Goal: Task Accomplishment & Management: Use online tool/utility

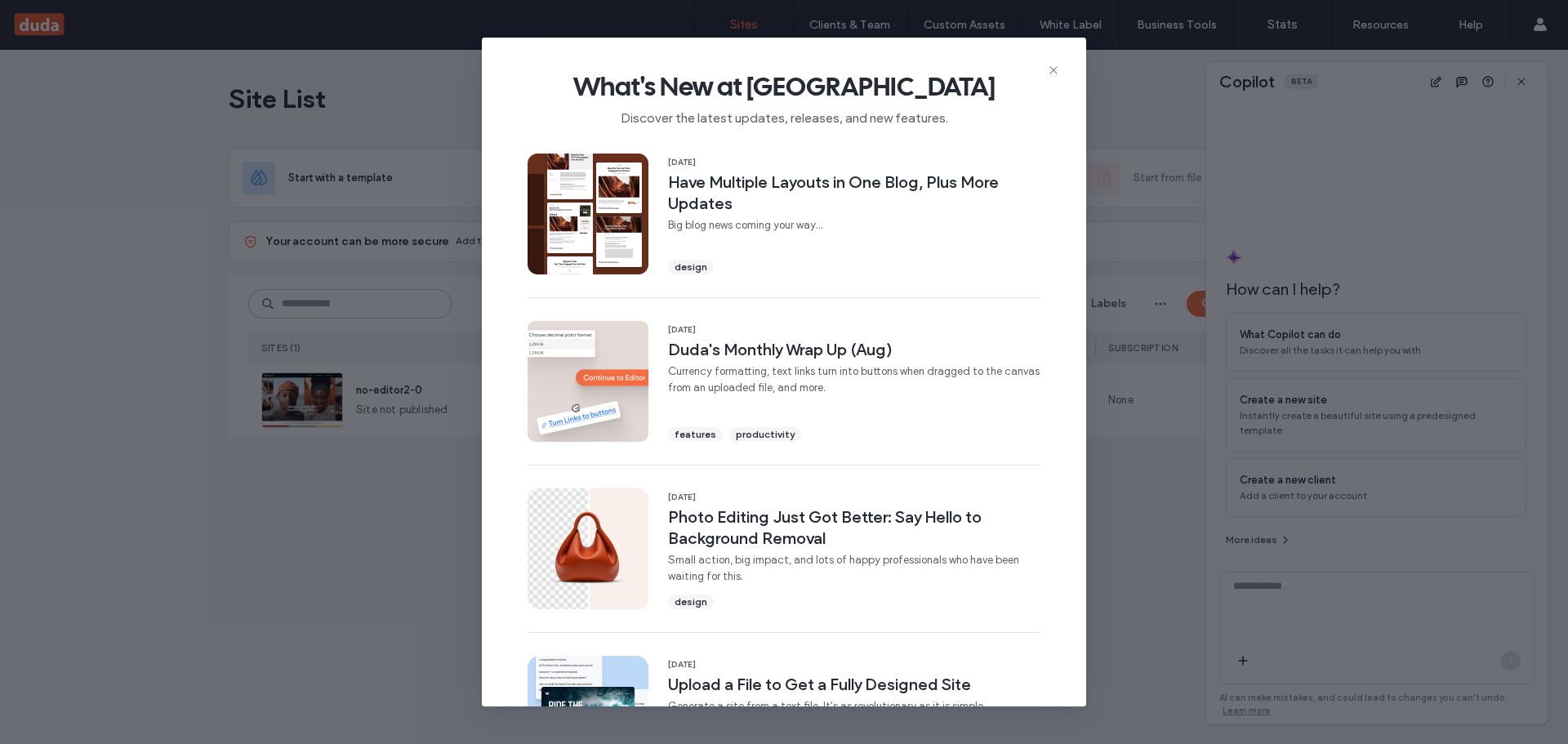
click at [416, 702] on div "What's New at [GEOGRAPHIC_DATA] Discover the latest updates, releases, and new …" at bounding box center [784, 372] width 1568 height 744
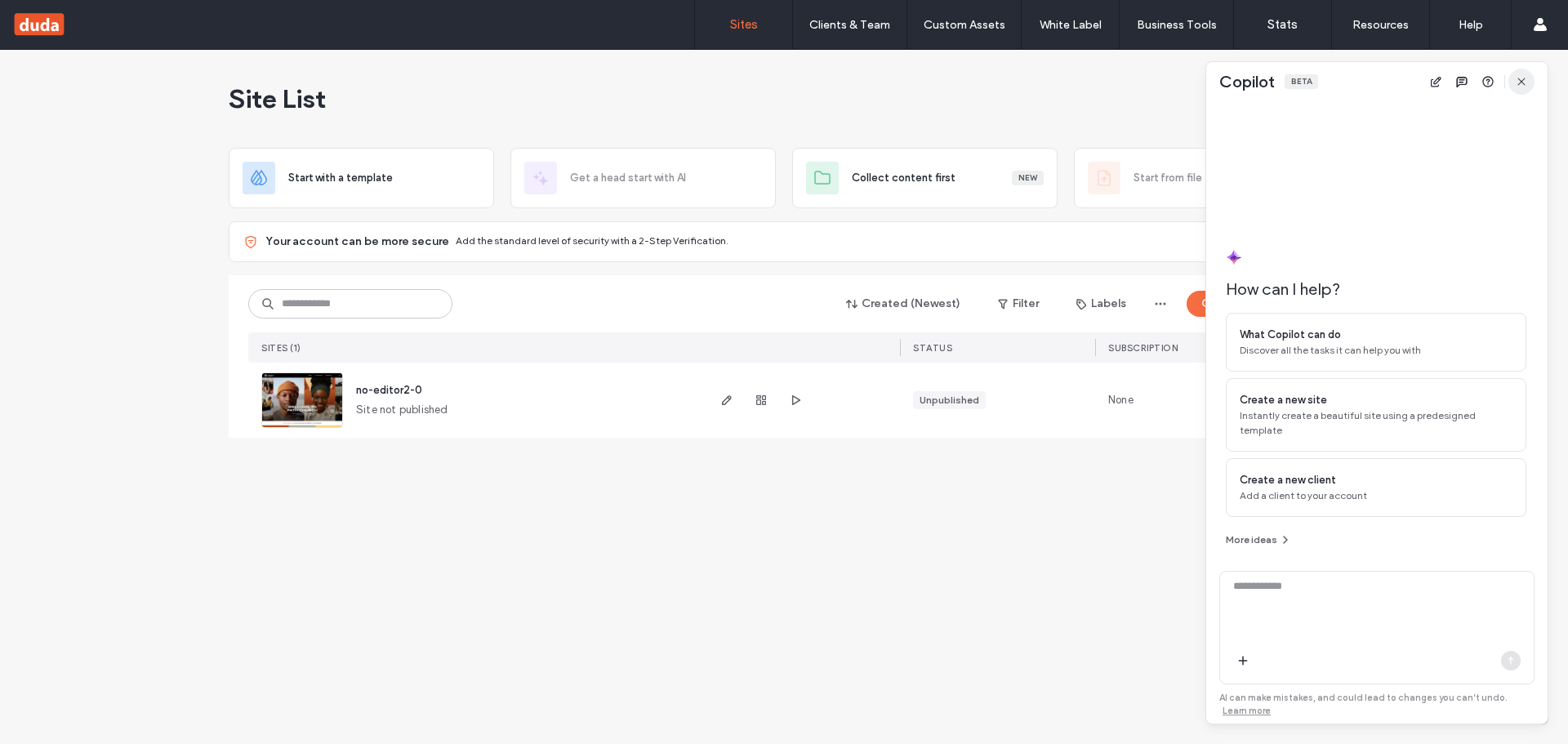
click at [1517, 81] on icon "button" at bounding box center [1520, 81] width 13 height 13
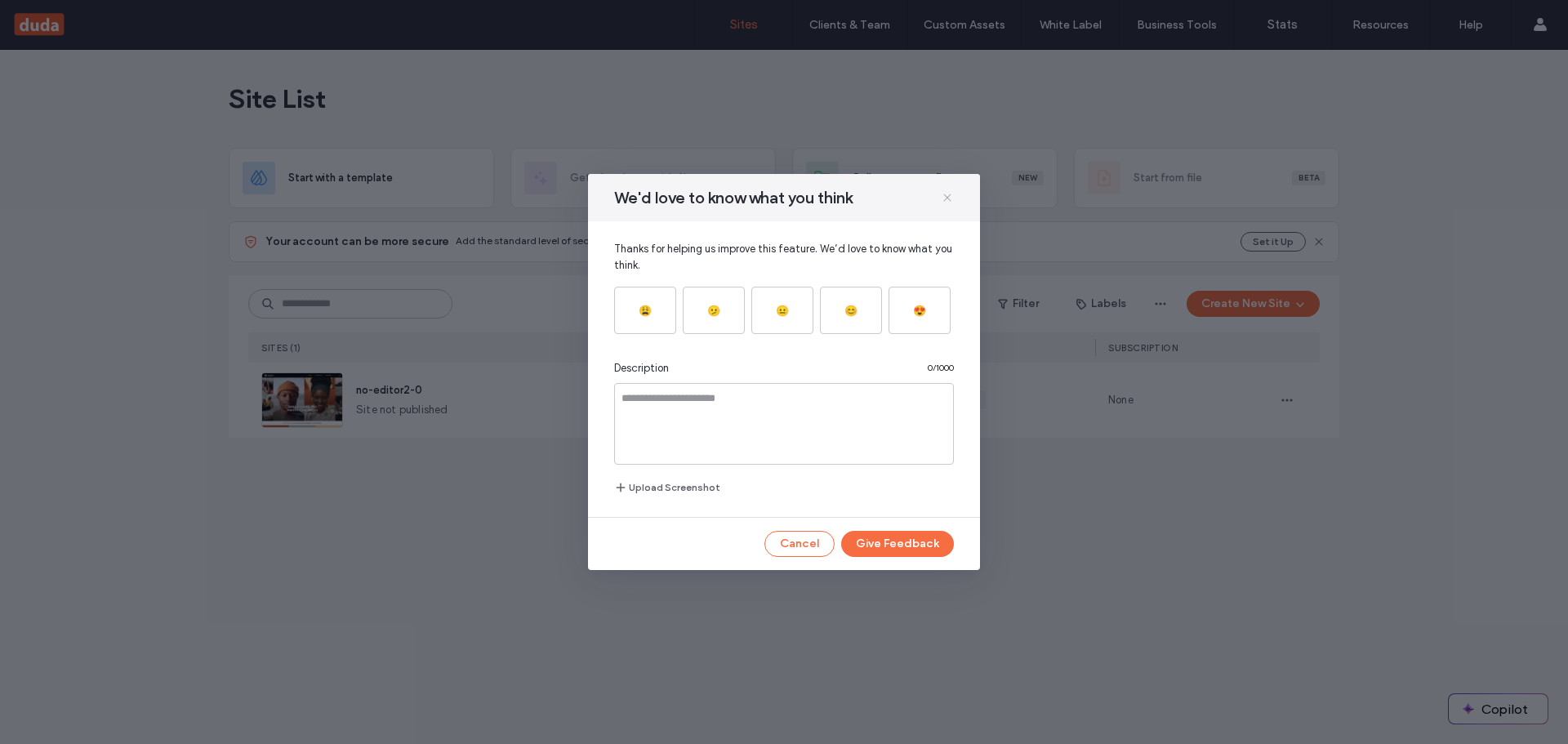
click at [943, 196] on icon at bounding box center [947, 197] width 13 height 13
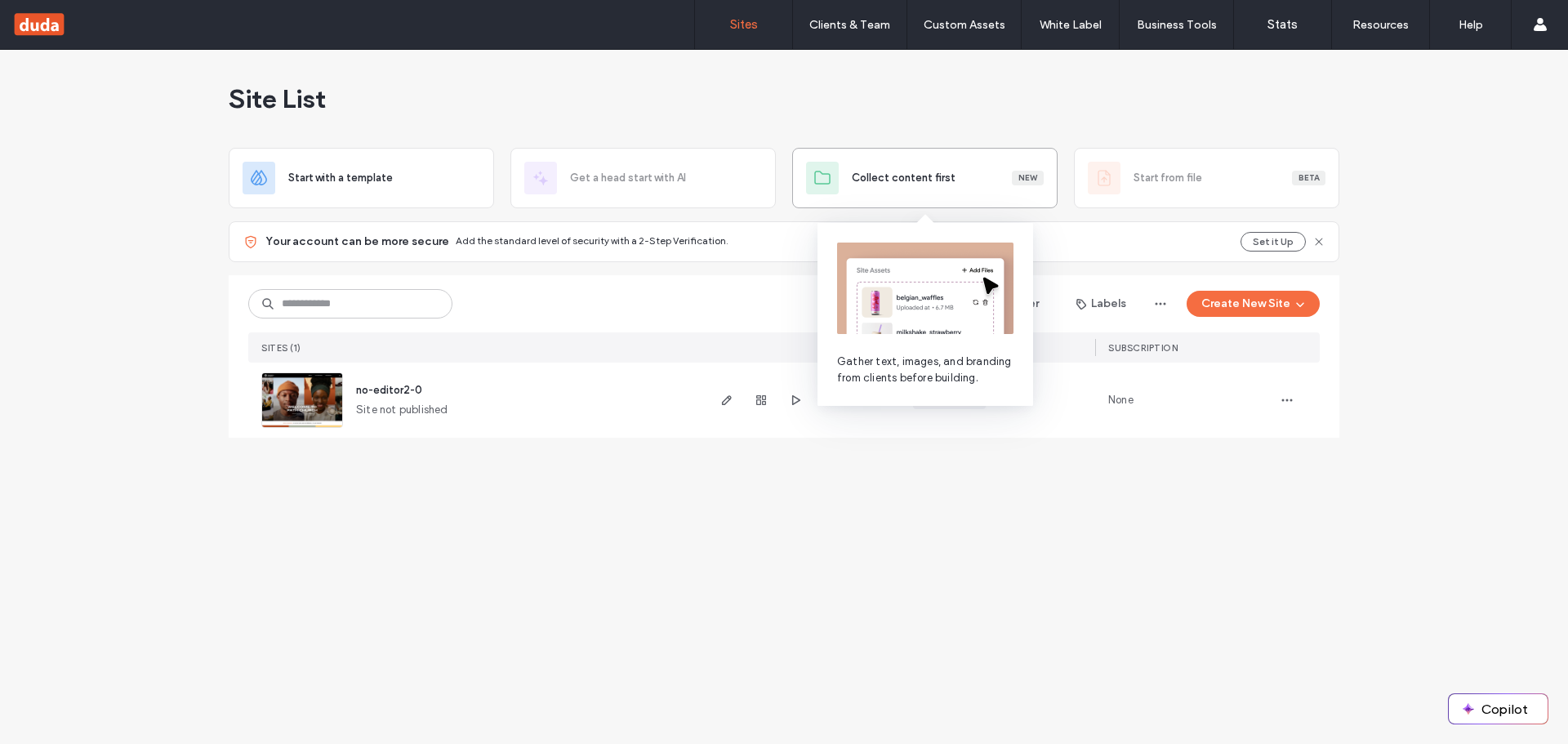
click at [931, 204] on div "Collect content first New" at bounding box center [924, 178] width 265 height 61
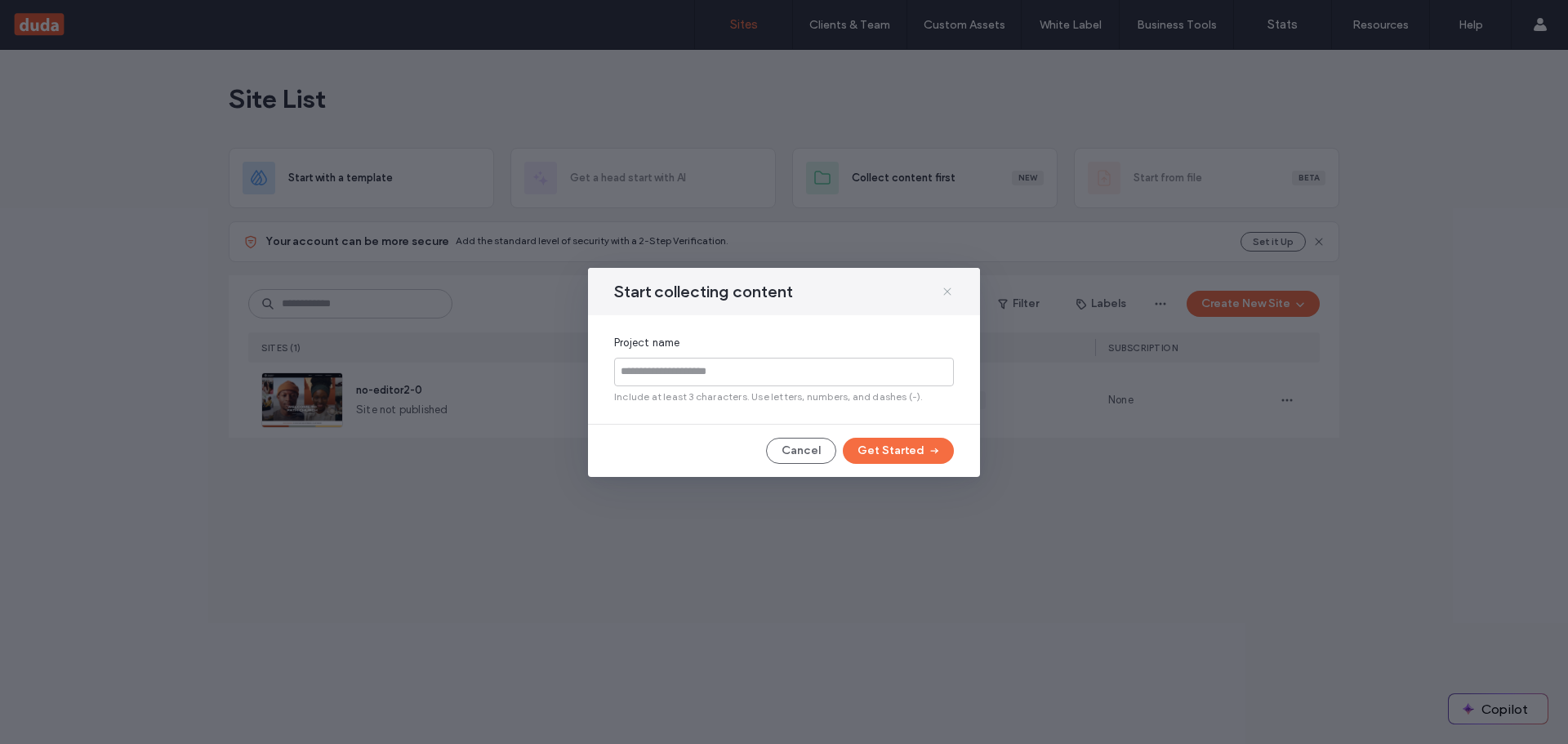
click at [944, 292] on icon at bounding box center [947, 291] width 13 height 13
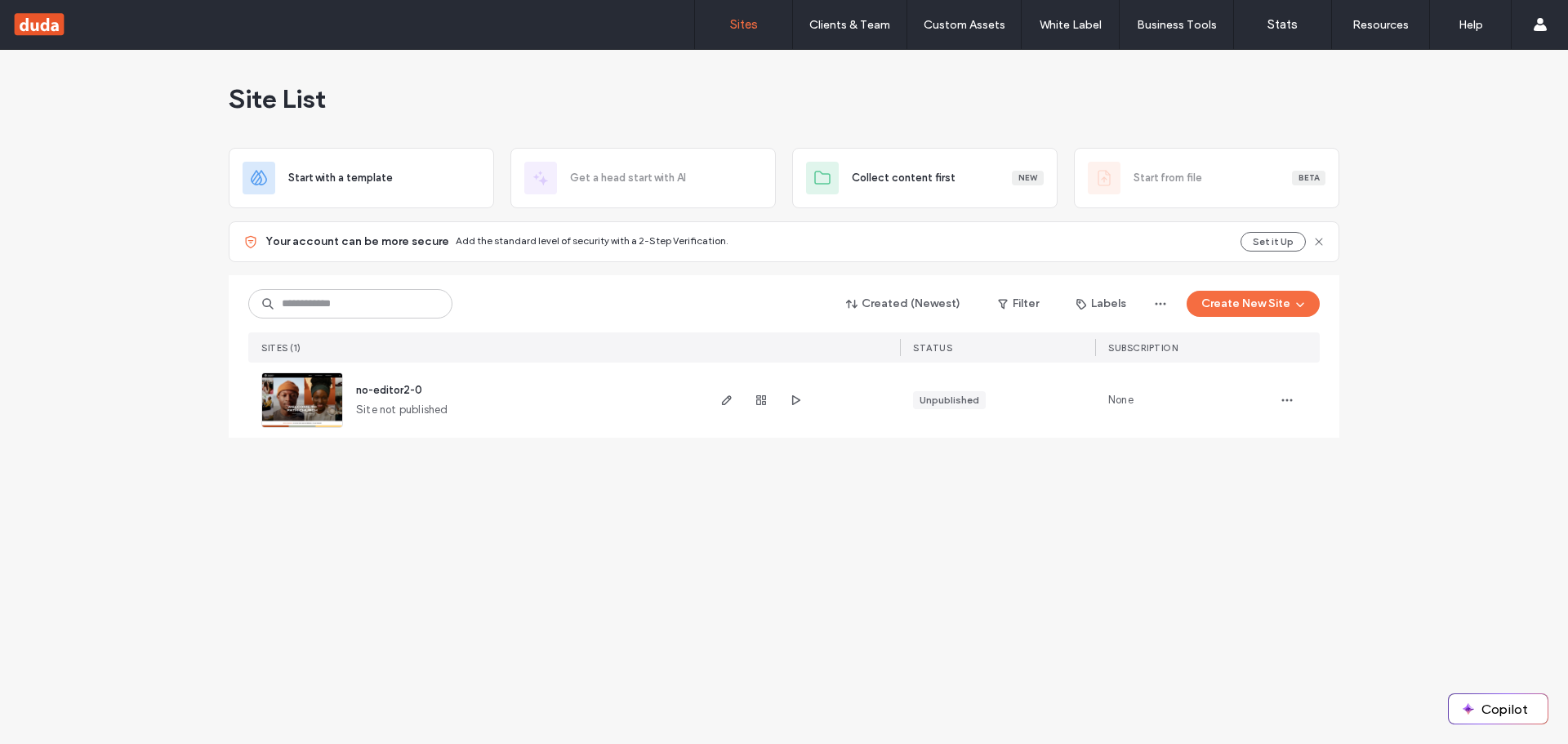
click at [1529, 526] on div "Site List Start with a template Get a head start with AI Collect content first …" at bounding box center [784, 396] width 1568 height 694
click at [1418, 353] on div "Site List Start with a template Get a head start with AI Collect content first …" at bounding box center [784, 396] width 1568 height 694
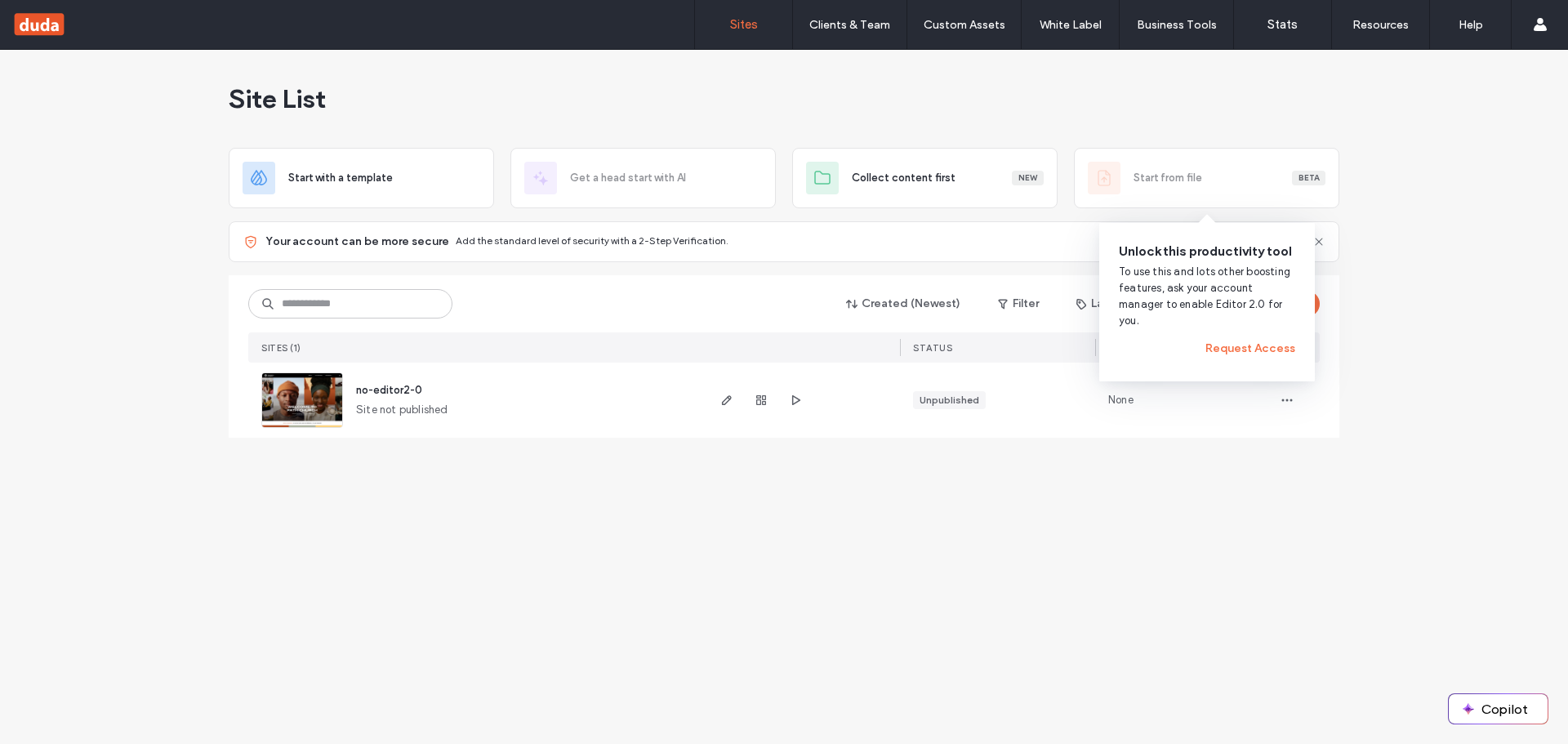
click at [1338, 300] on div "Created (Newest) Filter Labels Create New Site SITES (1) STATUS SUBSCRIPTION no…" at bounding box center [784, 357] width 1111 height 163
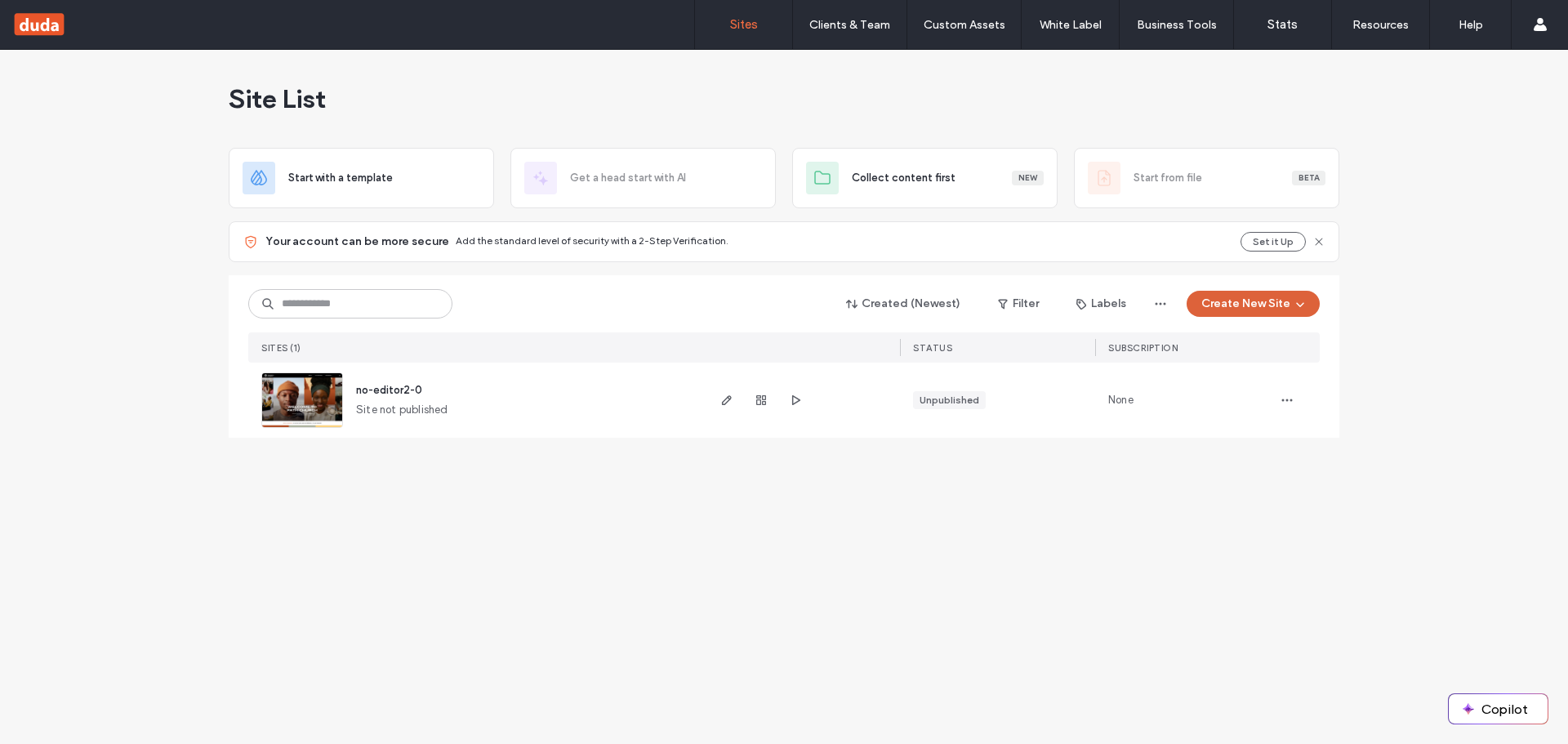
click at [1307, 302] on button "Create New Site" at bounding box center [1254, 304] width 133 height 26
click at [1435, 481] on div "New" at bounding box center [1422, 476] width 32 height 15
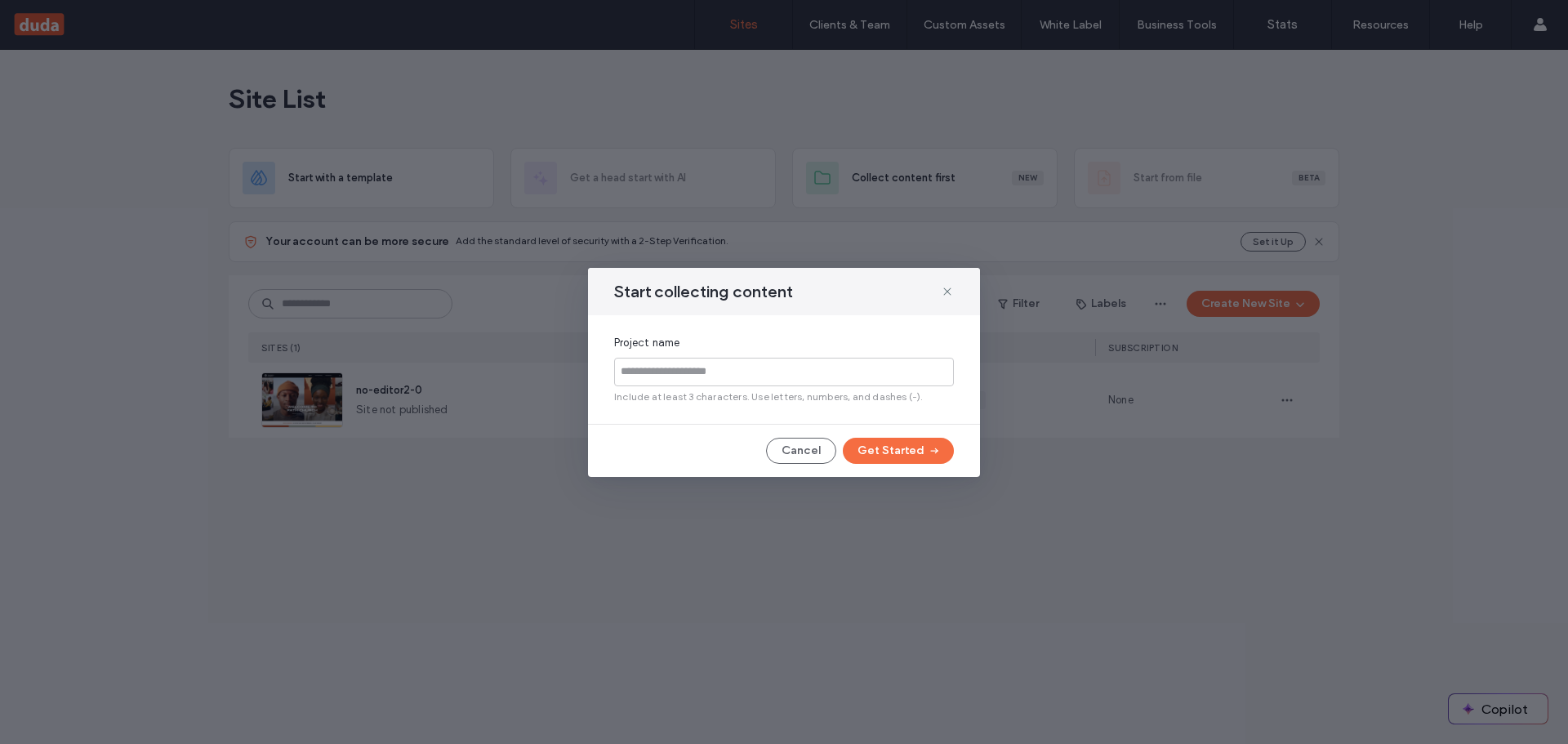
click at [948, 283] on div "Start collecting content" at bounding box center [784, 291] width 392 height 48
click at [948, 281] on div "Start collecting content" at bounding box center [784, 291] width 392 height 48
click at [947, 294] on icon at bounding box center [947, 291] width 13 height 13
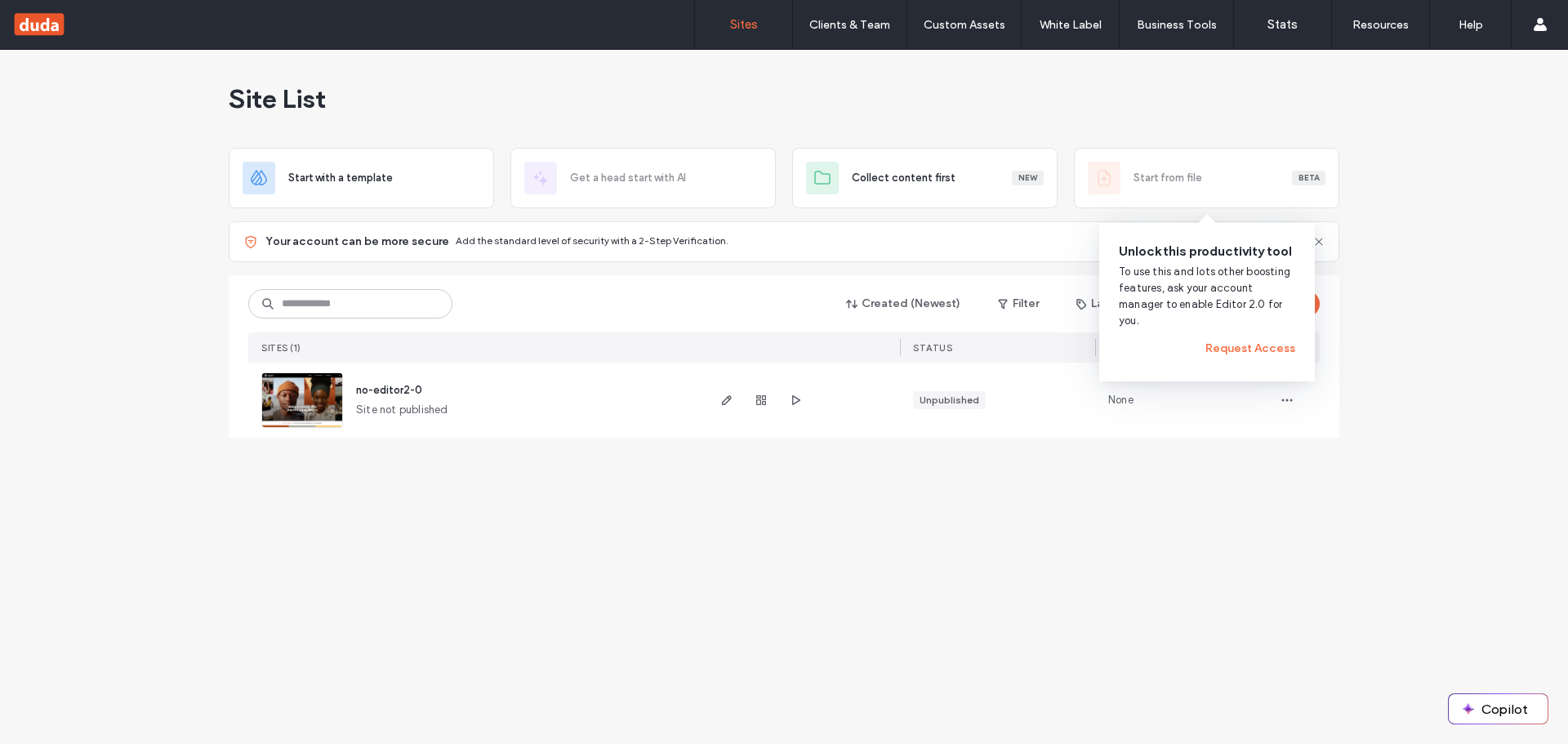
click at [1159, 194] on div "Start from file Beta" at bounding box center [1206, 178] width 265 height 61
click at [1249, 353] on button "Request Access" at bounding box center [1250, 348] width 90 height 26
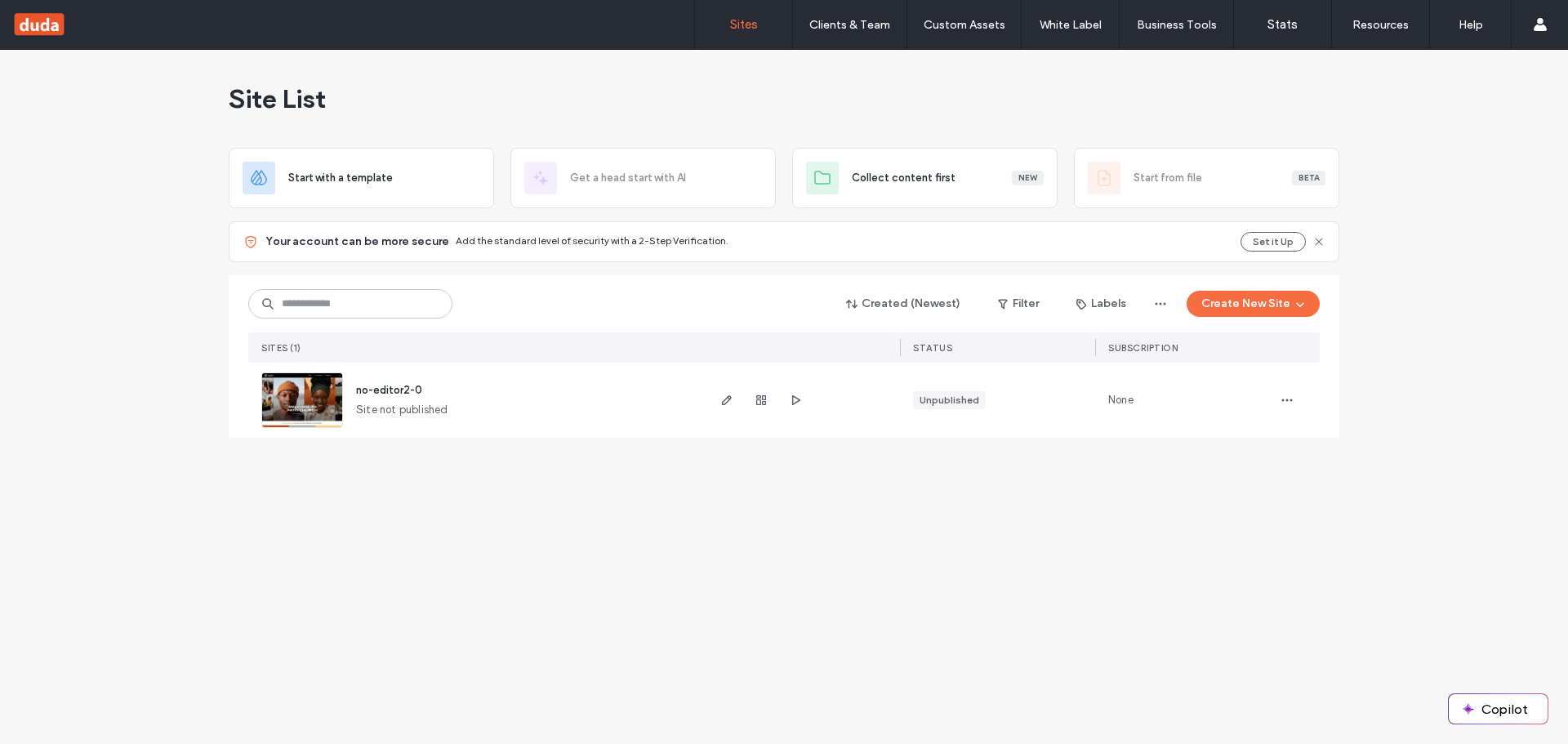
click at [1370, 495] on div "Site List Start with a template Get a head start with AI Collect content first …" at bounding box center [784, 396] width 1568 height 694
click at [1471, 436] on div "Site List Start with a template Get a head start with AI Collect content first …" at bounding box center [784, 396] width 1568 height 694
